Goal: Use online tool/utility: Utilize a website feature to perform a specific function

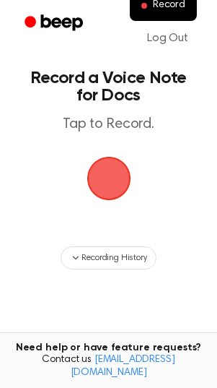
click at [126, 184] on span "button" at bounding box center [109, 178] width 56 height 56
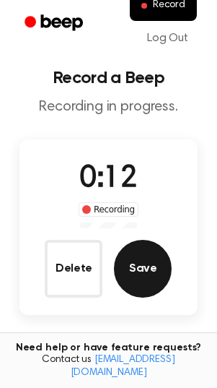
click at [131, 251] on button "Save" at bounding box center [143, 269] width 58 height 58
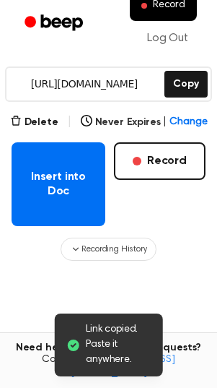
scroll to position [201, 0]
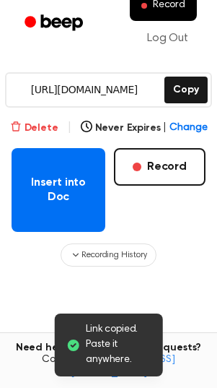
click at [27, 124] on button "Delete" at bounding box center [34, 128] width 48 height 15
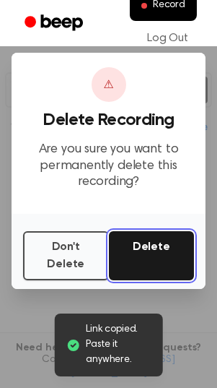
click at [173, 251] on button "Delete" at bounding box center [152, 255] width 86 height 49
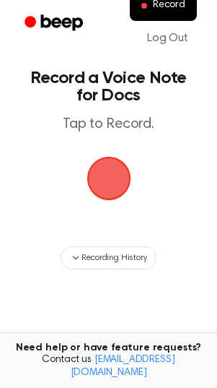
click at [113, 182] on span "button" at bounding box center [109, 178] width 40 height 40
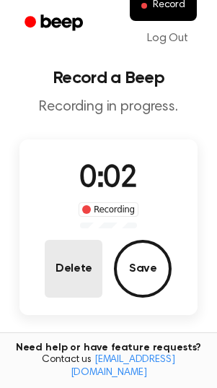
click at [79, 266] on button "Delete" at bounding box center [74, 269] width 58 height 58
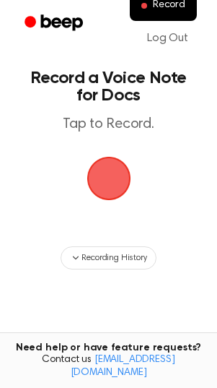
click at [113, 170] on span "button" at bounding box center [109, 178] width 40 height 40
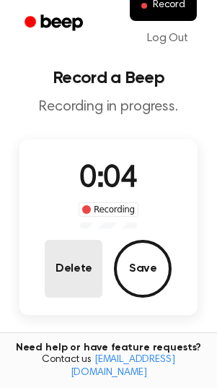
click at [79, 262] on button "Delete" at bounding box center [74, 269] width 58 height 58
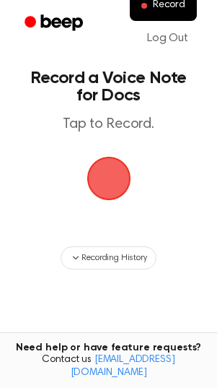
click at [113, 183] on span "button" at bounding box center [109, 178] width 40 height 40
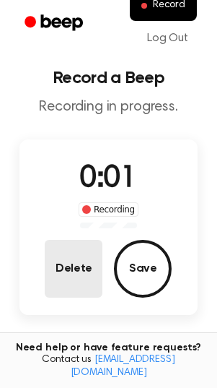
click at [74, 275] on button "Delete" at bounding box center [74, 269] width 58 height 58
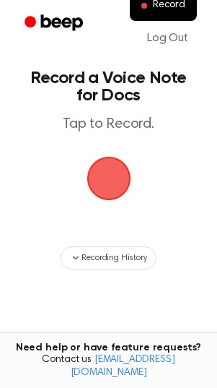
click at [107, 177] on span "button" at bounding box center [109, 178] width 40 height 40
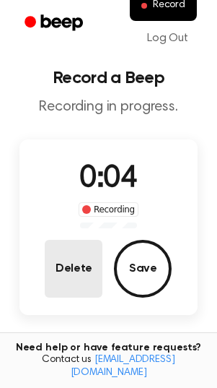
click at [62, 268] on button "Delete" at bounding box center [74, 269] width 58 height 58
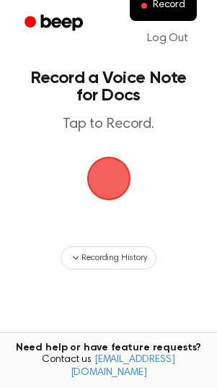
click at [107, 173] on span "button" at bounding box center [109, 178] width 40 height 40
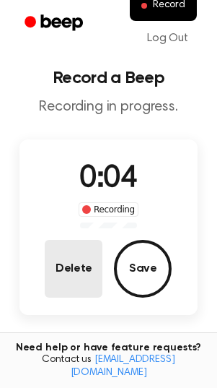
click at [85, 250] on button "Delete" at bounding box center [74, 269] width 58 height 58
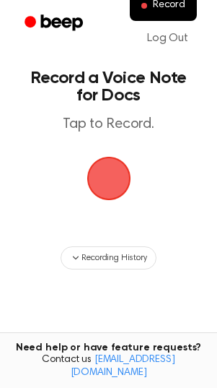
click at [111, 170] on span "button" at bounding box center [109, 178] width 40 height 40
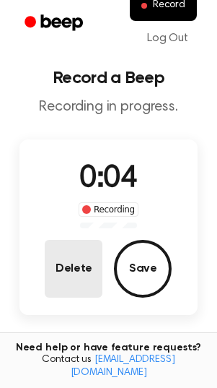
click at [56, 280] on button "Delete" at bounding box center [74, 269] width 58 height 58
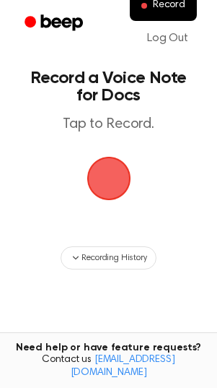
click at [112, 170] on span "button" at bounding box center [109, 178] width 40 height 40
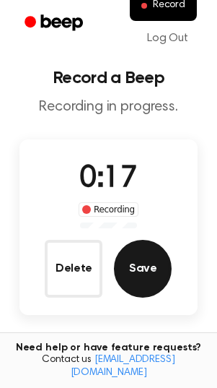
click at [150, 263] on button "Save" at bounding box center [143, 269] width 58 height 58
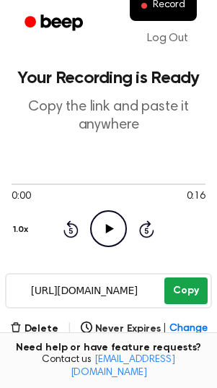
click at [176, 288] on button "Copy" at bounding box center [186, 290] width 43 height 27
